Goal: Transaction & Acquisition: Book appointment/travel/reservation

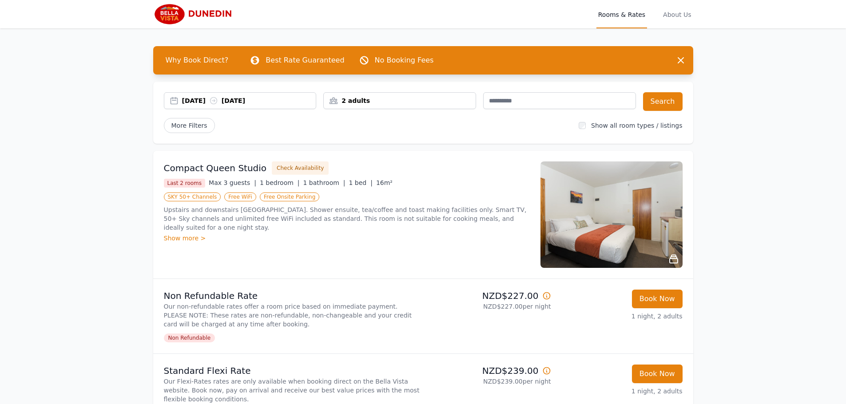
click at [368, 100] on div "2 adults" at bounding box center [400, 100] width 152 height 9
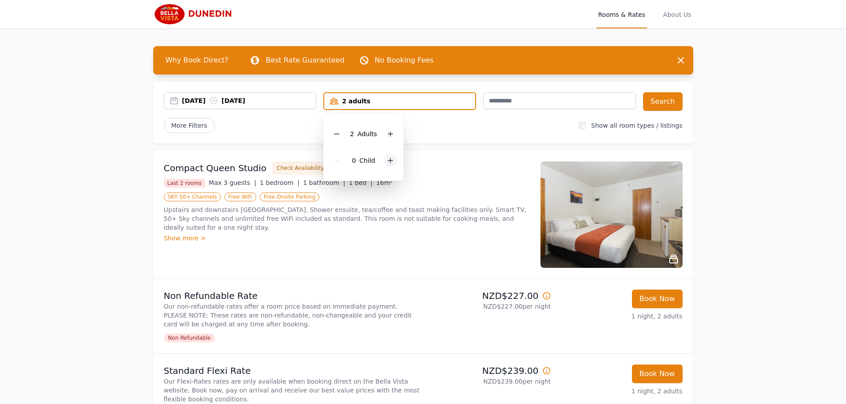
click at [389, 157] on icon at bounding box center [390, 160] width 7 height 7
click at [466, 134] on div "[DATE] [DATE] 2 adults, 2 children 2 Adult s 2 Child ren Search More Filters Sh…" at bounding box center [423, 113] width 540 height 62
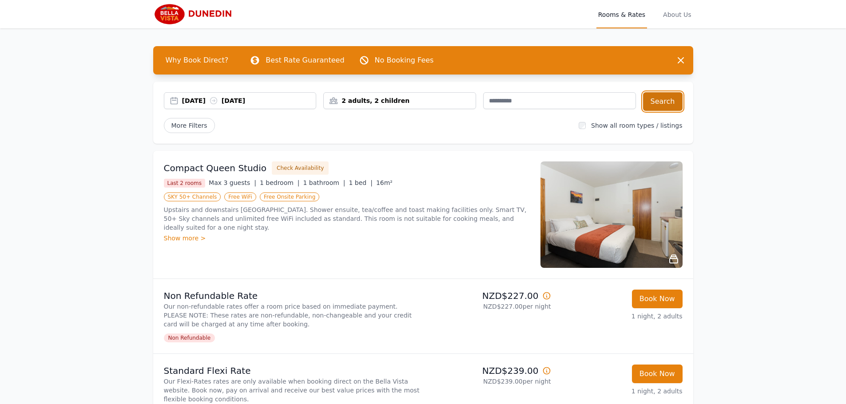
click at [655, 102] on button "Search" at bounding box center [663, 101] width 40 height 19
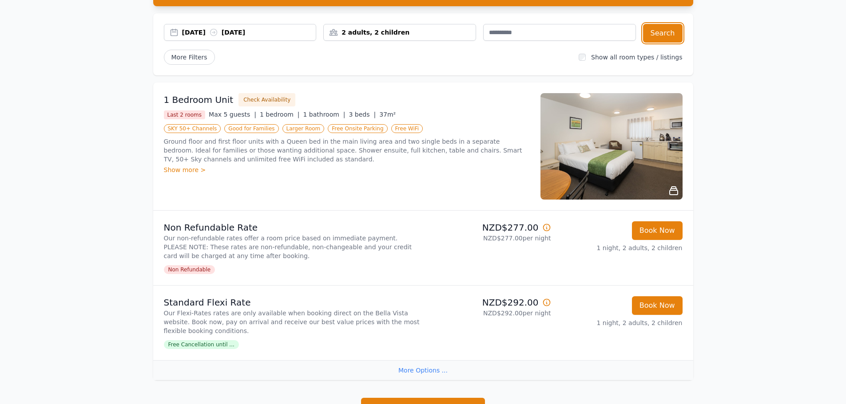
scroll to position [89, 0]
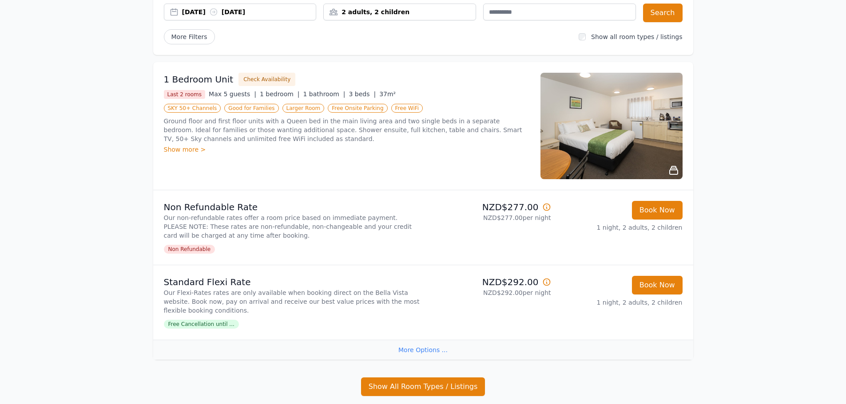
click at [582, 132] on img at bounding box center [611, 126] width 142 height 107
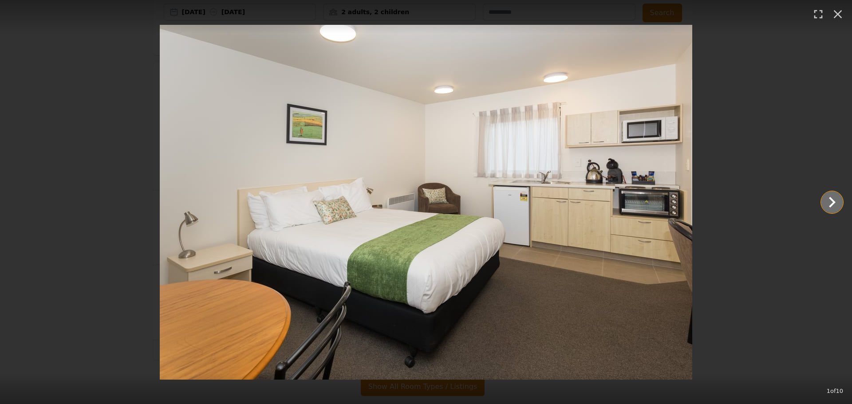
click at [834, 200] on icon "Show slide 2 of 10" at bounding box center [832, 202] width 21 height 21
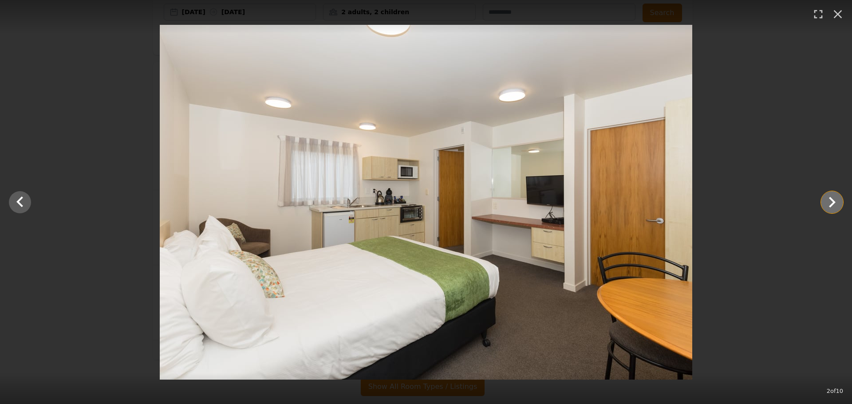
click at [834, 200] on icon "Show slide 3 of 10" at bounding box center [832, 202] width 21 height 21
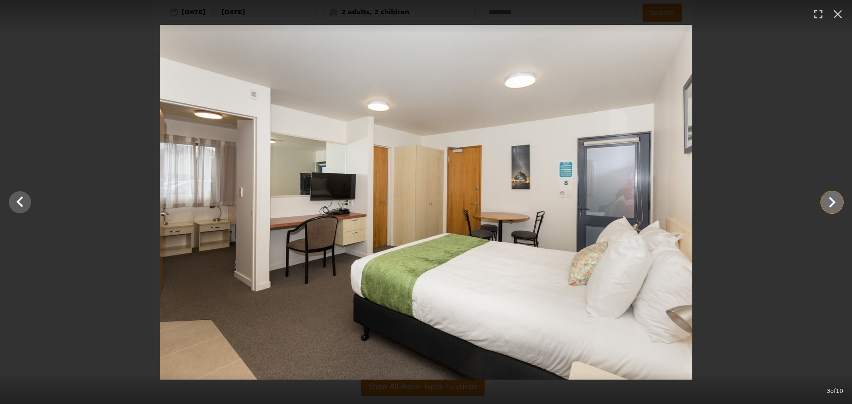
click at [834, 200] on icon "Show slide 4 of 10" at bounding box center [832, 202] width 21 height 21
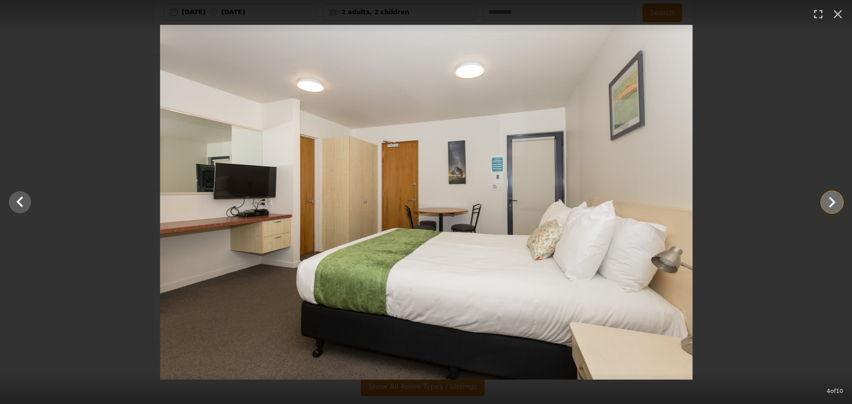
click at [834, 200] on icon "Show slide 5 of 10" at bounding box center [832, 202] width 21 height 21
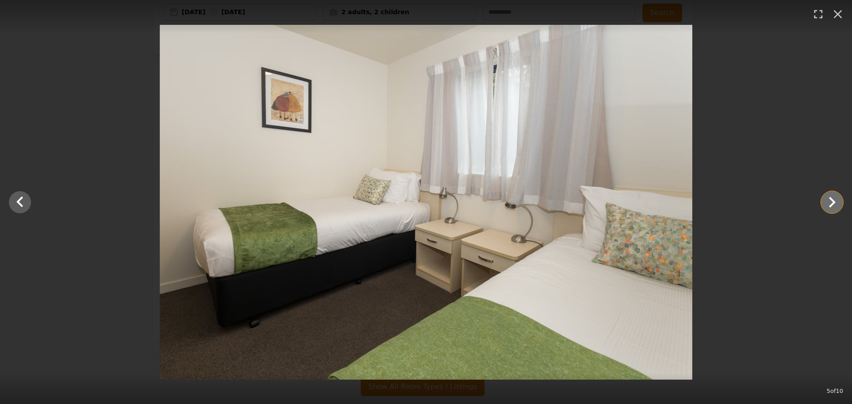
click at [834, 200] on icon "Show slide 6 of 10" at bounding box center [832, 202] width 21 height 21
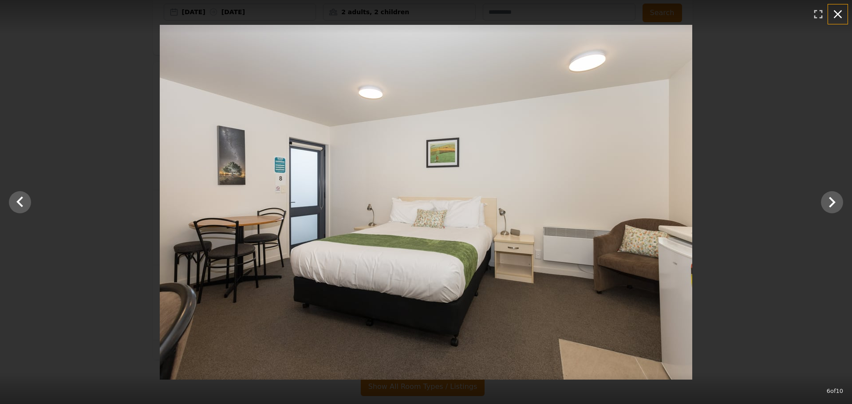
click at [839, 7] on button "button" at bounding box center [838, 14] width 20 height 20
